Goal: Information Seeking & Learning: Find contact information

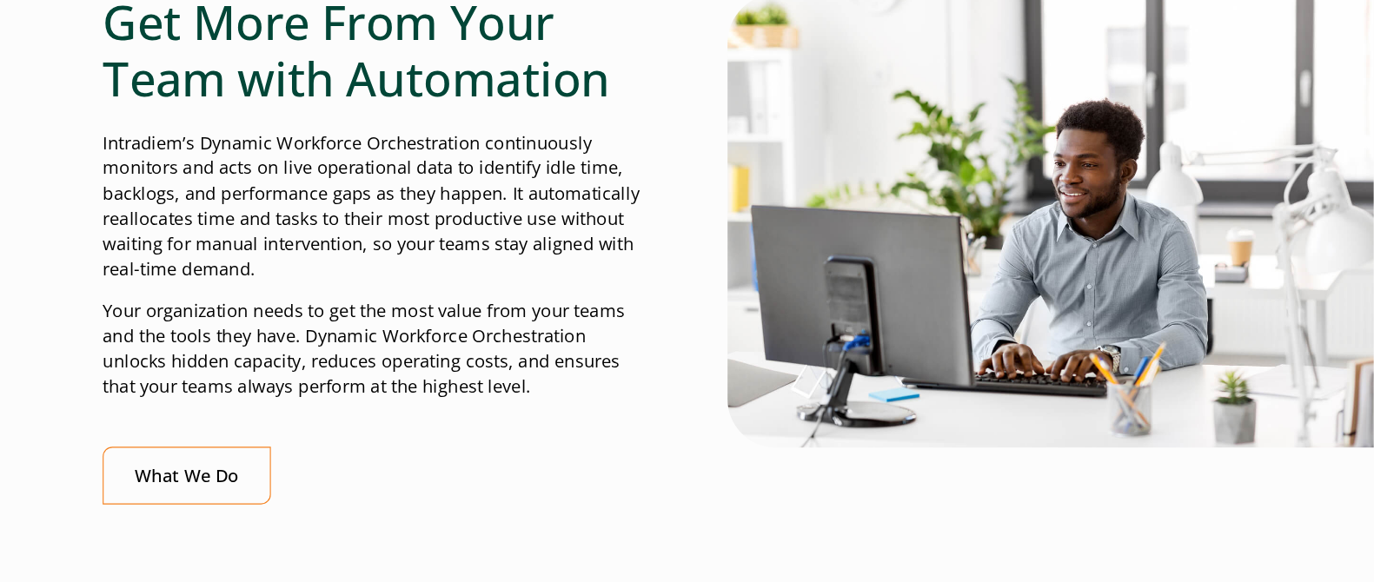
scroll to position [570, 0]
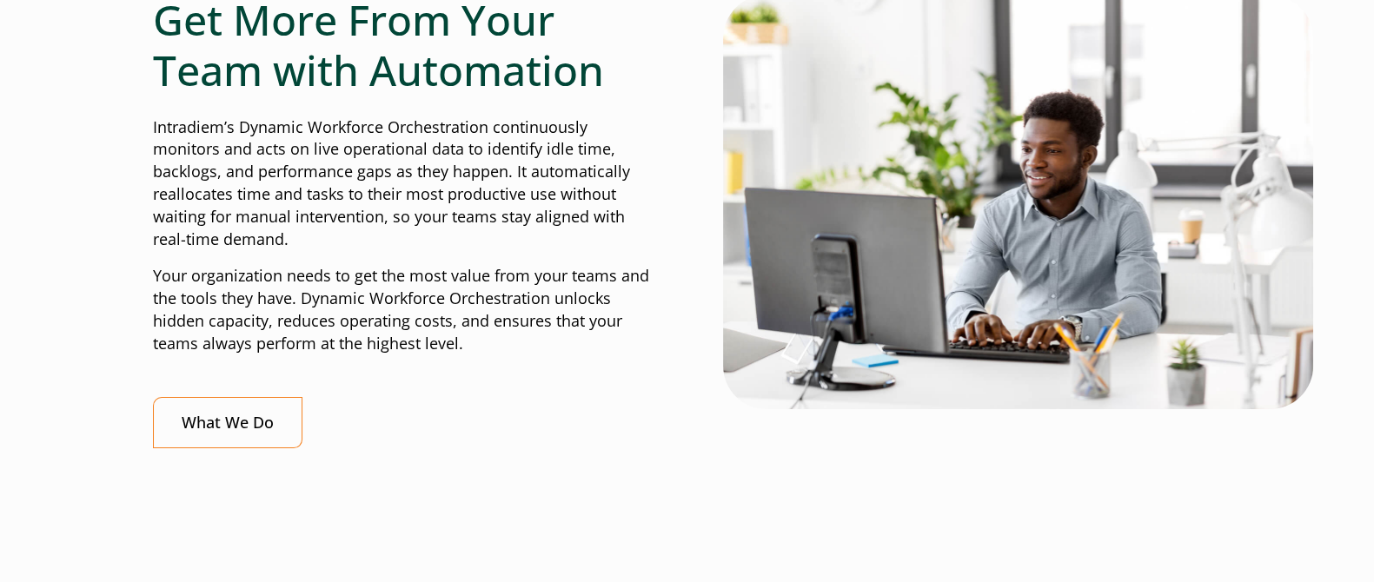
drag, startPoint x: 1049, startPoint y: 1, endPoint x: 698, endPoint y: 472, distance: 587.7
click at [698, 465] on div "Get More From Your Team with Automation Intradiem’s Dynamic Workforce Orchestra…" at bounding box center [687, 235] width 1069 height 481
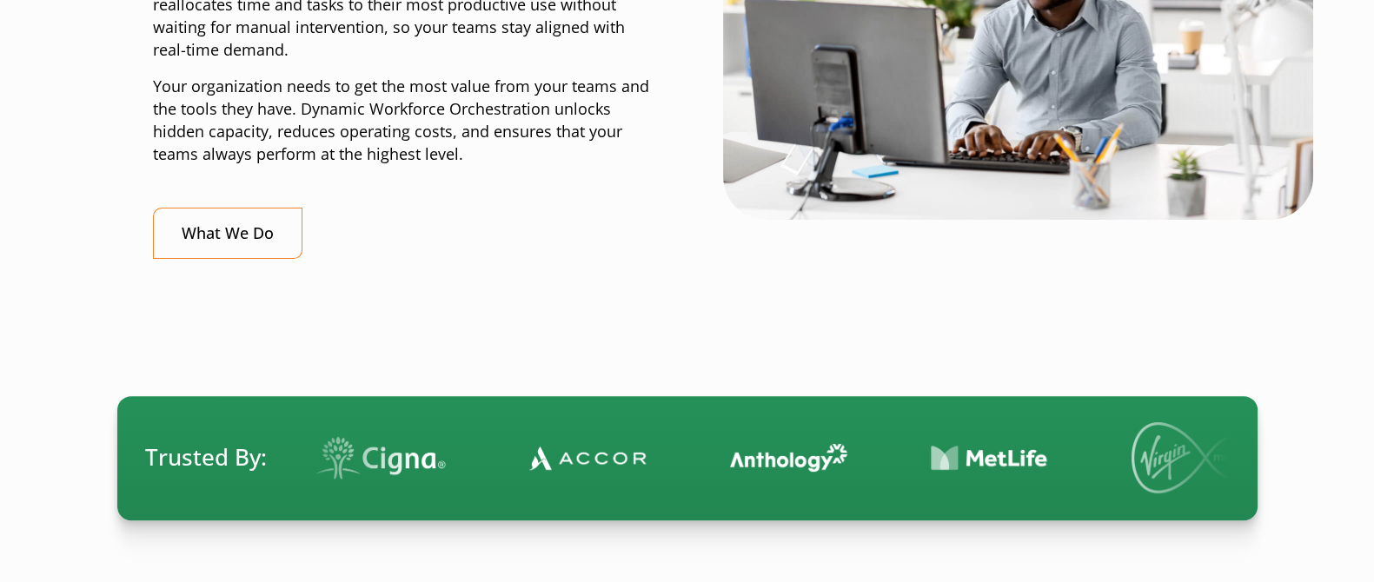
scroll to position [978, 0]
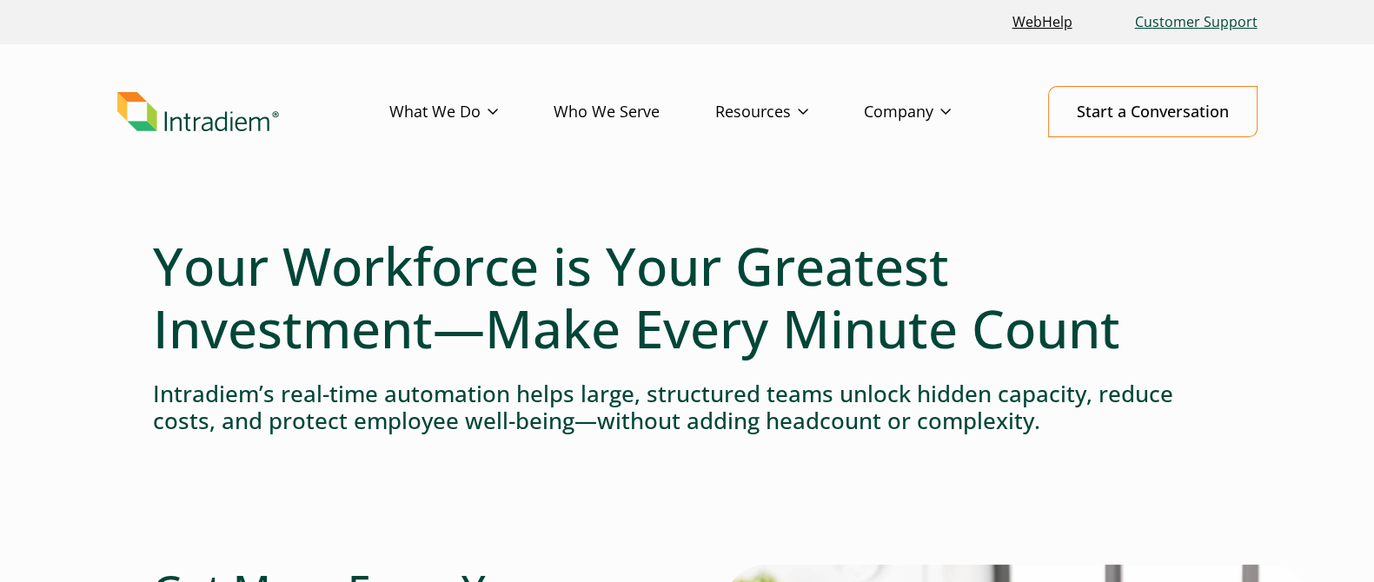
click at [1191, 16] on link "Customer Support" at bounding box center [1196, 21] width 136 height 37
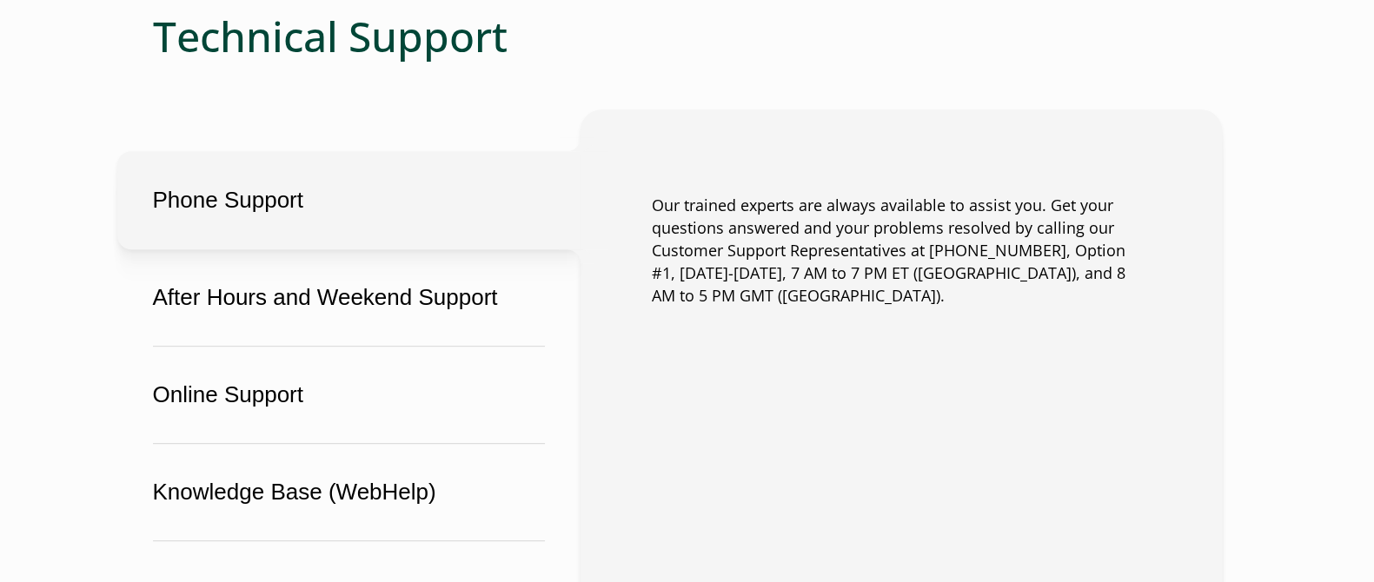
scroll to position [1304, 0]
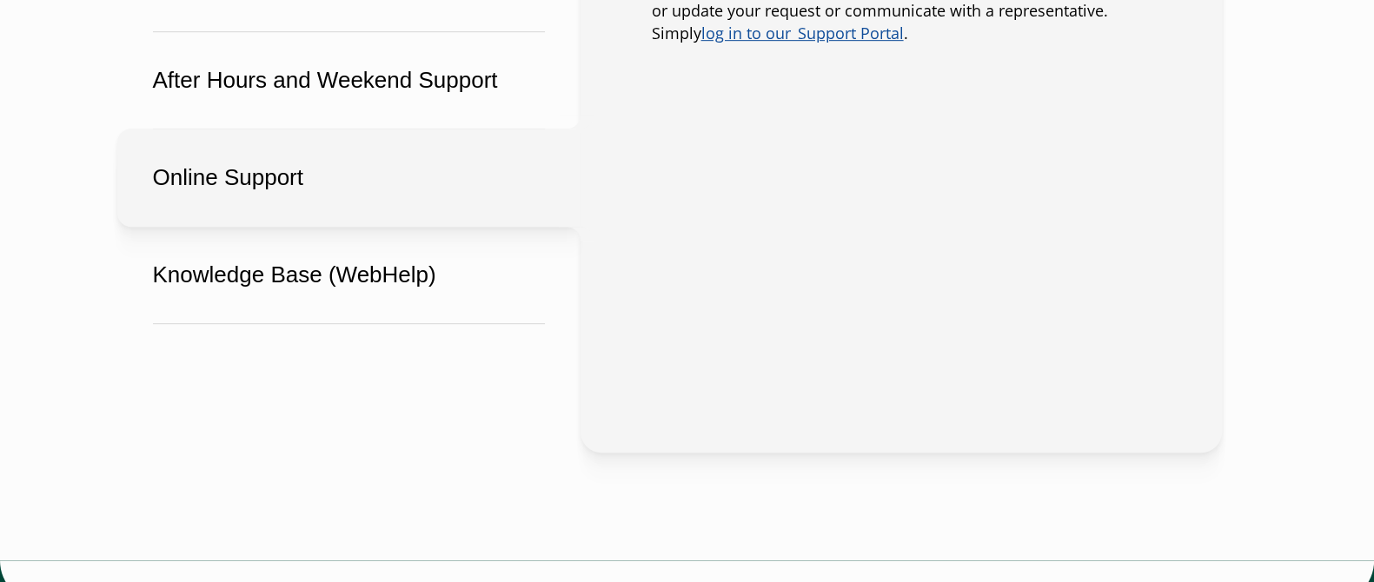
click at [342, 189] on button "Online Support" at bounding box center [348, 178] width 463 height 98
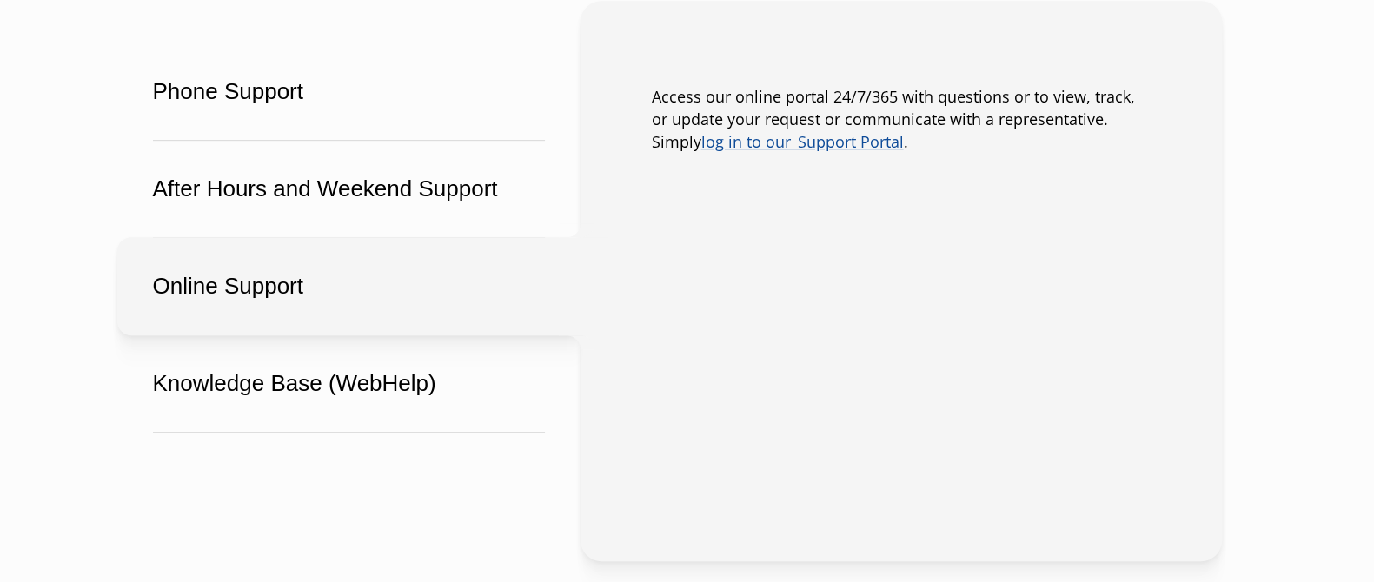
click at [761, 146] on link "log in to our  Support Portal" at bounding box center [803, 141] width 203 height 21
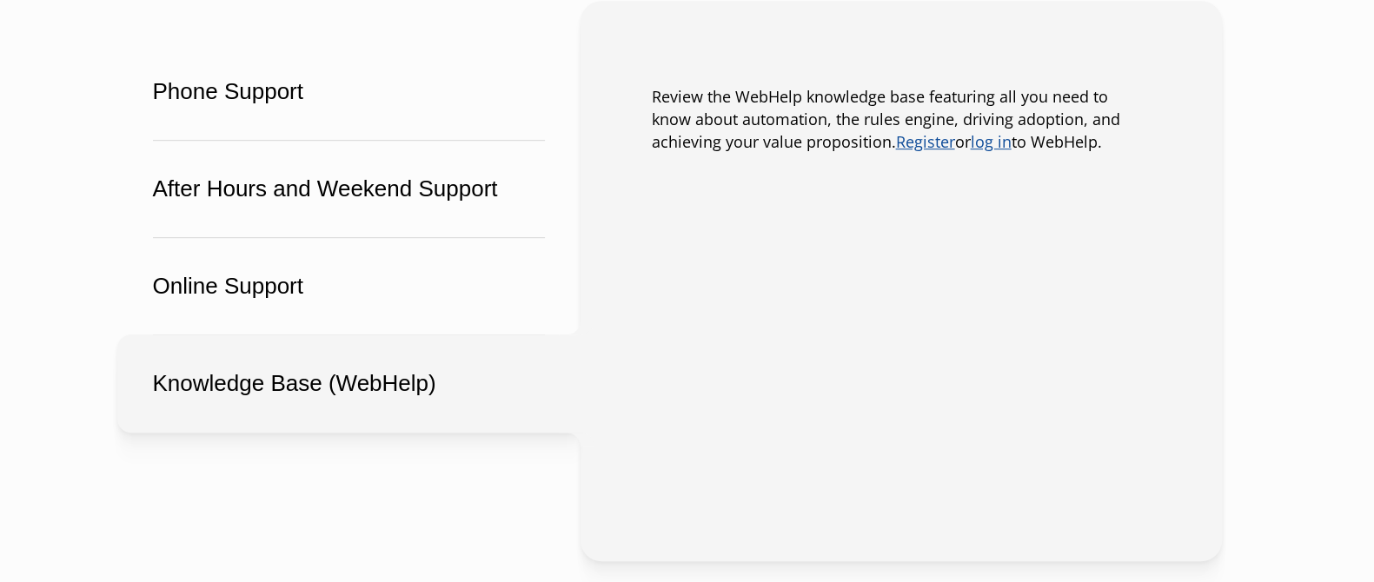
click at [351, 395] on button "Knowledge Base (WebHelp)" at bounding box center [348, 384] width 463 height 98
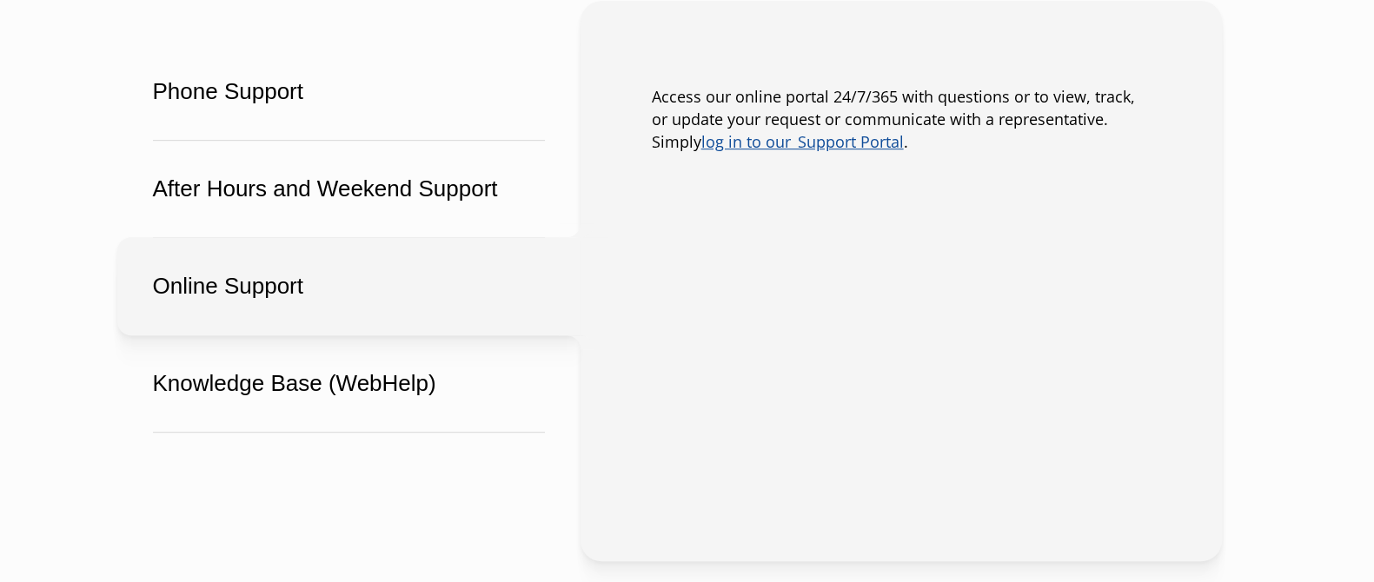
click at [338, 309] on button "Online Support" at bounding box center [348, 286] width 463 height 98
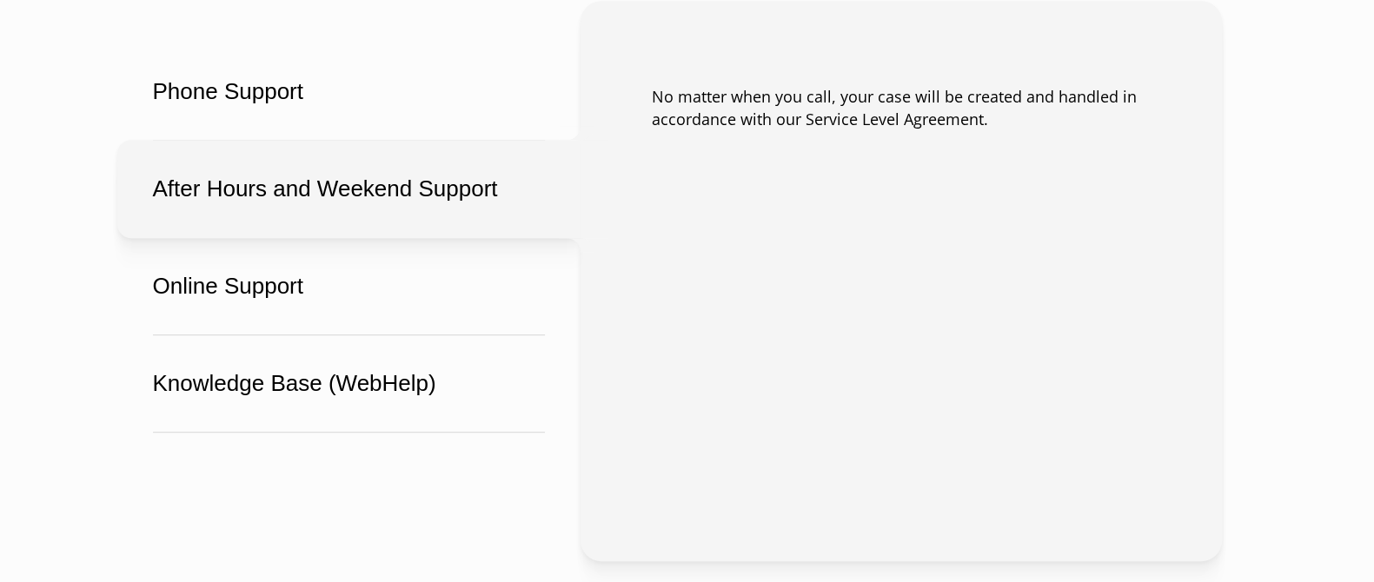
click at [347, 199] on button "After Hours and Weekend Support" at bounding box center [348, 189] width 463 height 98
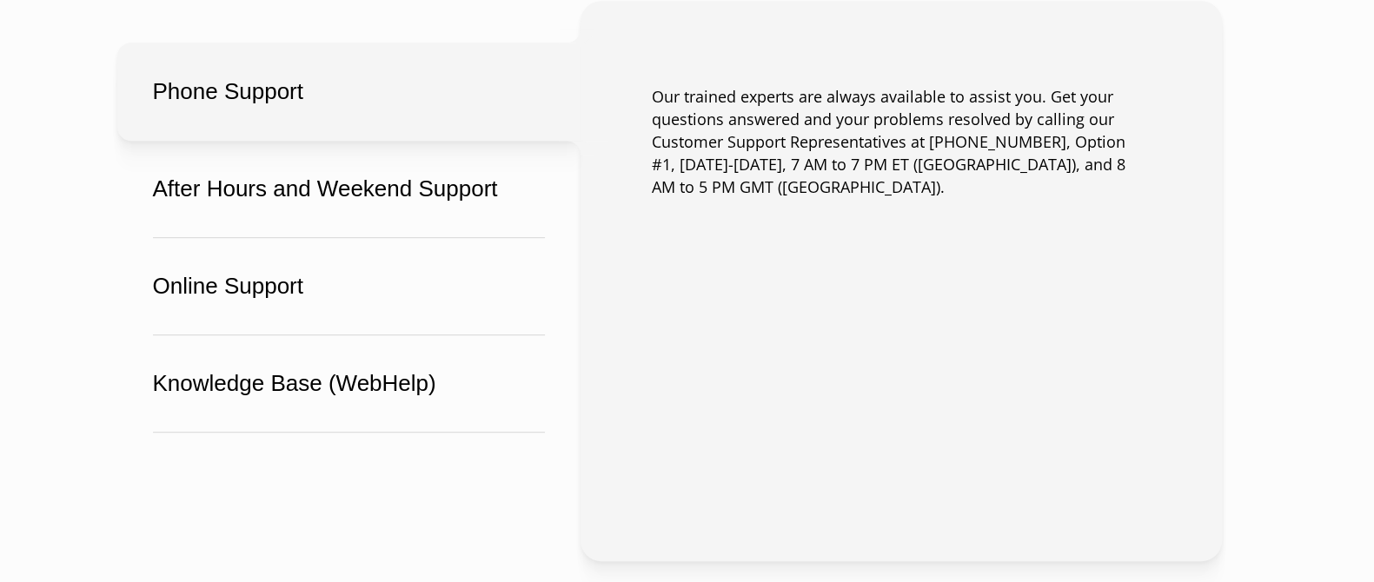
click at [377, 136] on button "Phone Support" at bounding box center [348, 92] width 463 height 98
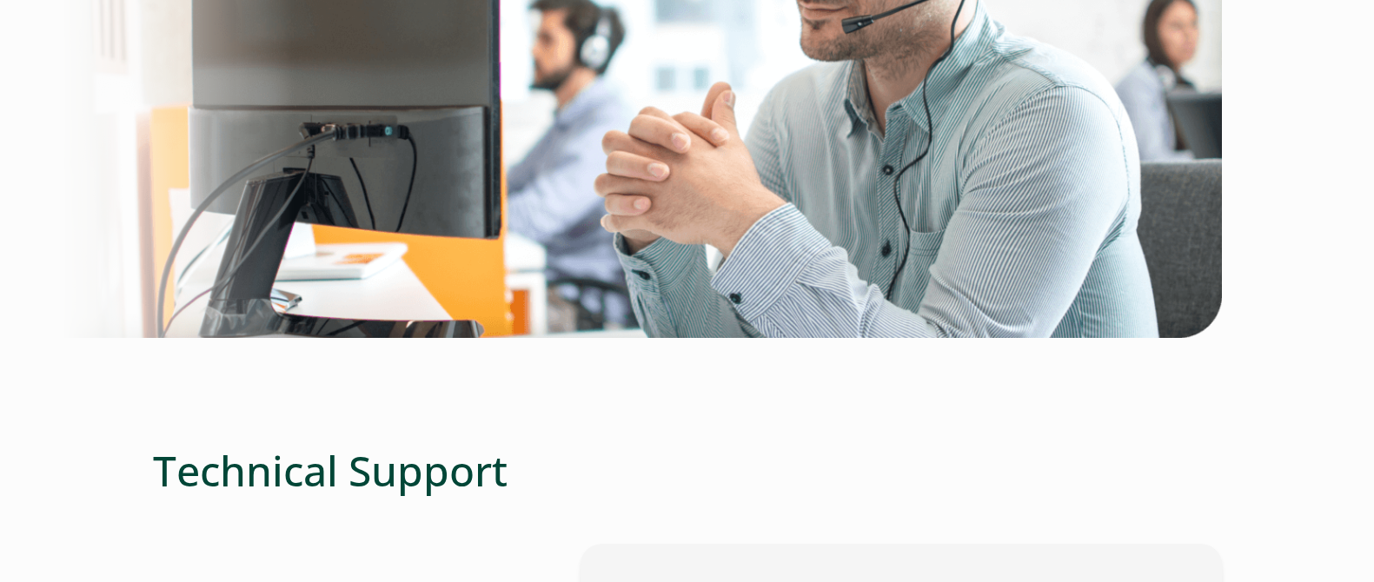
scroll to position [434, 0]
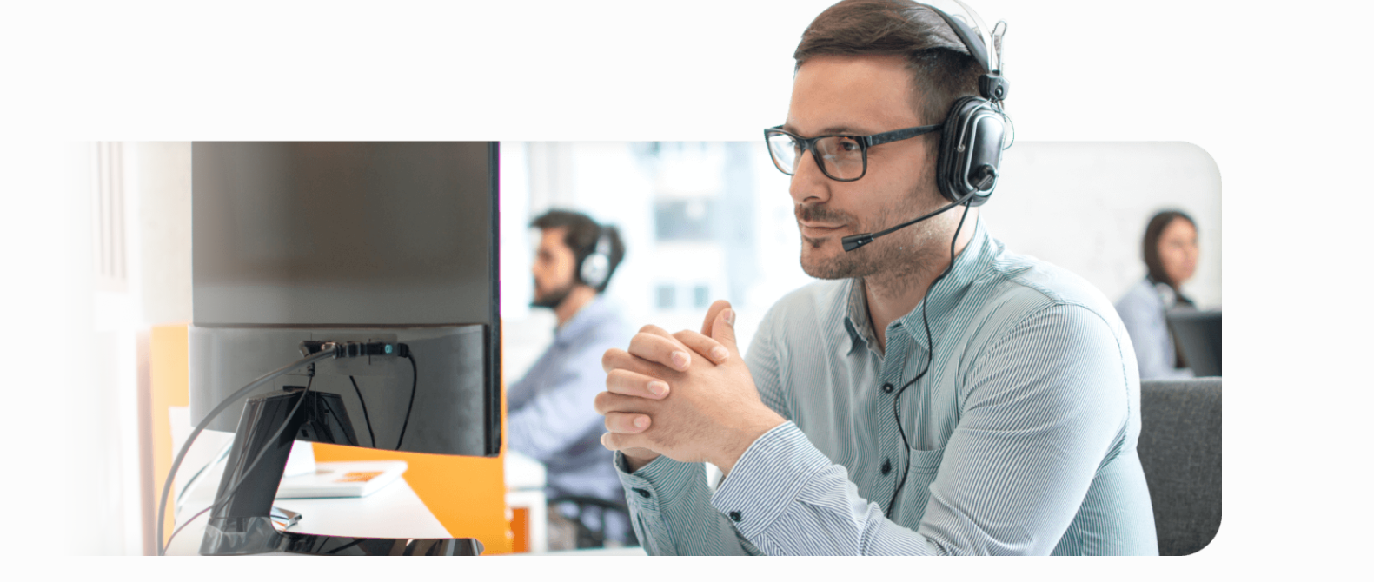
drag, startPoint x: 190, startPoint y: 1, endPoint x: 238, endPoint y: 2, distance: 47.8
click at [238, 2] on img at bounding box center [642, 263] width 1161 height 583
